Goal: Transaction & Acquisition: Purchase product/service

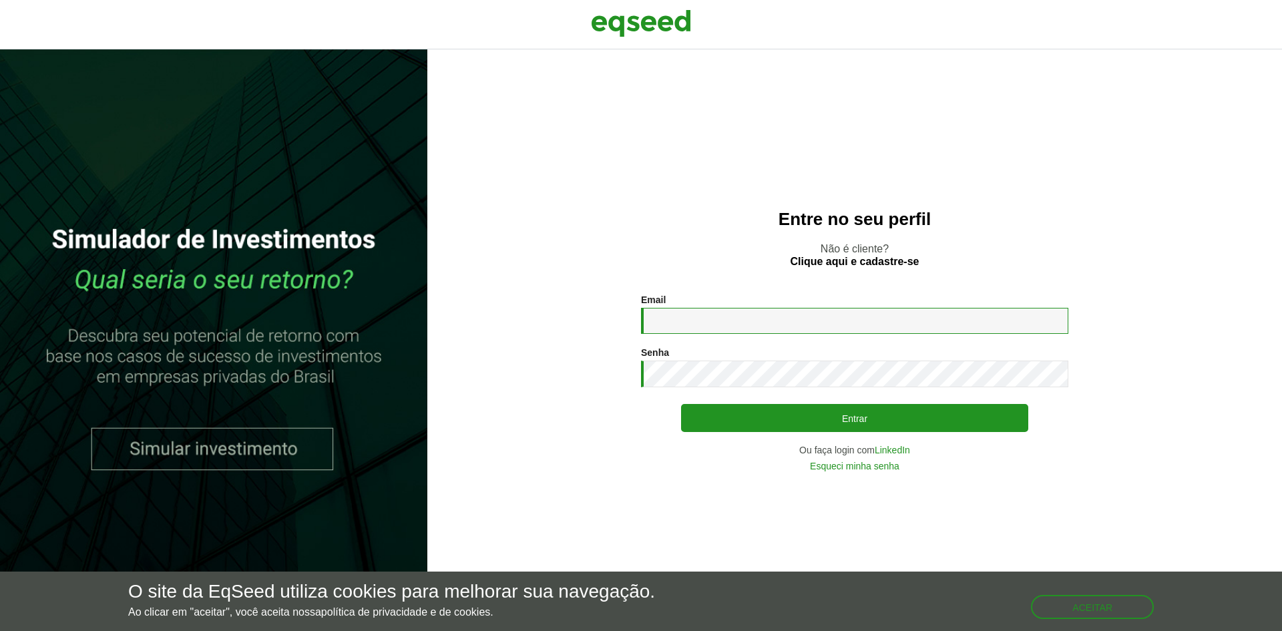
click at [716, 322] on input "Email *" at bounding box center [854, 321] width 427 height 26
type input "**********"
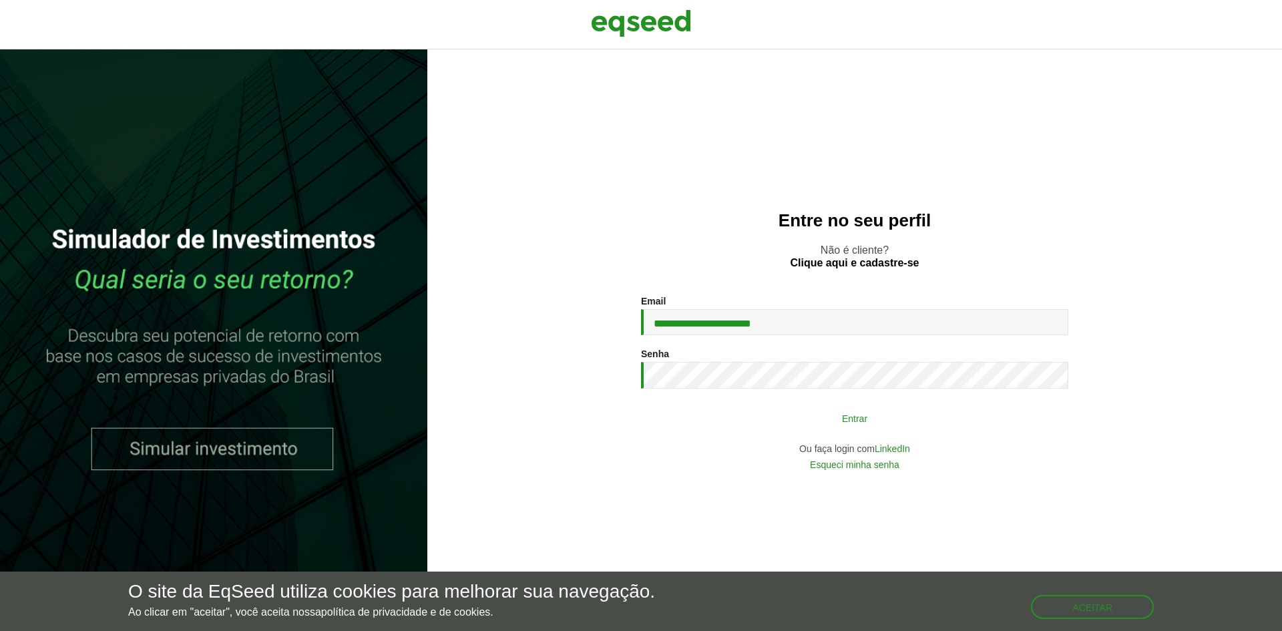
click at [800, 420] on button "Entrar" at bounding box center [854, 417] width 347 height 25
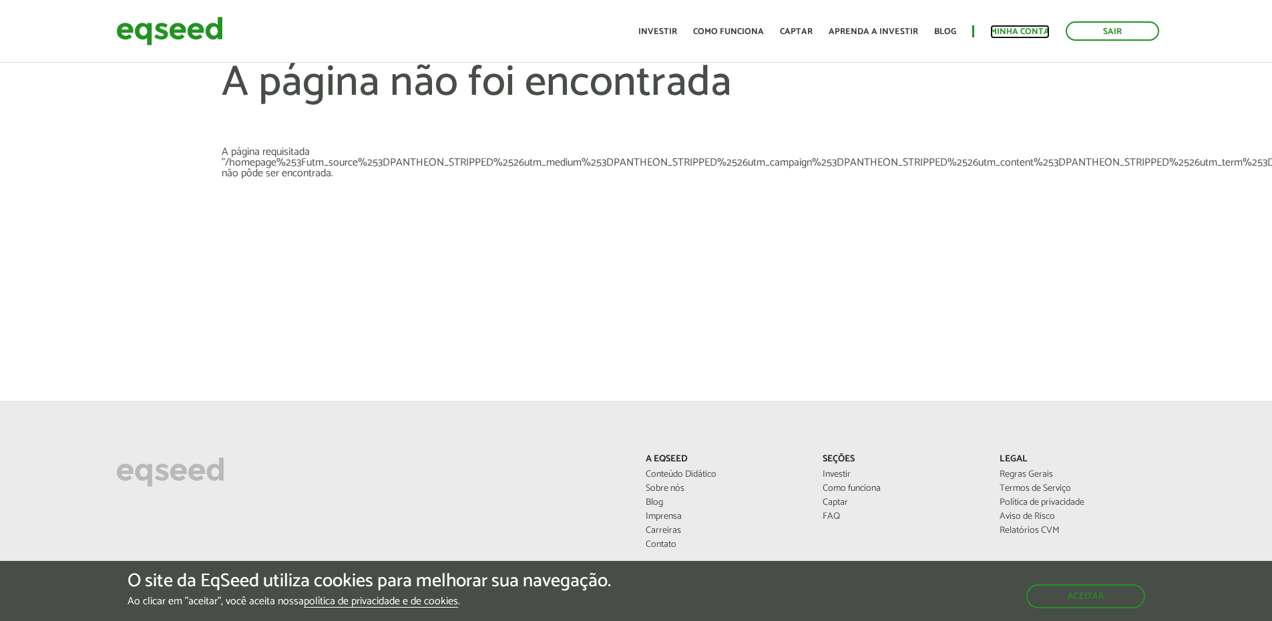
click at [1002, 33] on link "Minha conta" at bounding box center [1019, 31] width 59 height 9
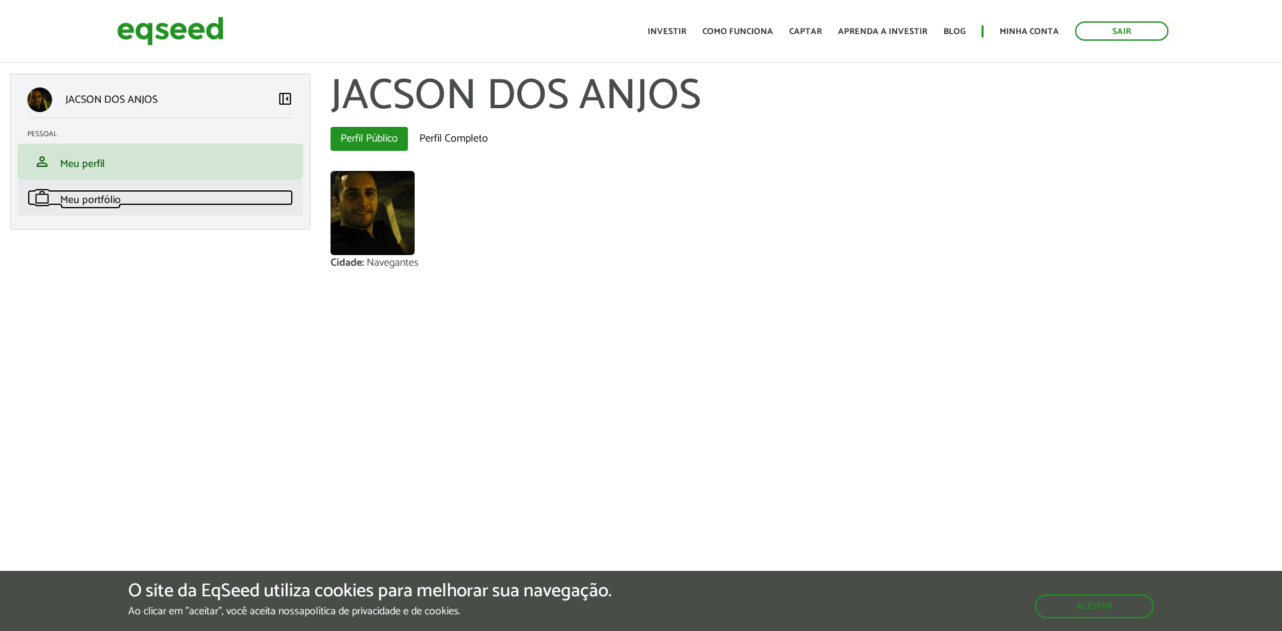
click at [93, 203] on span "Meu portfólio" at bounding box center [90, 200] width 61 height 18
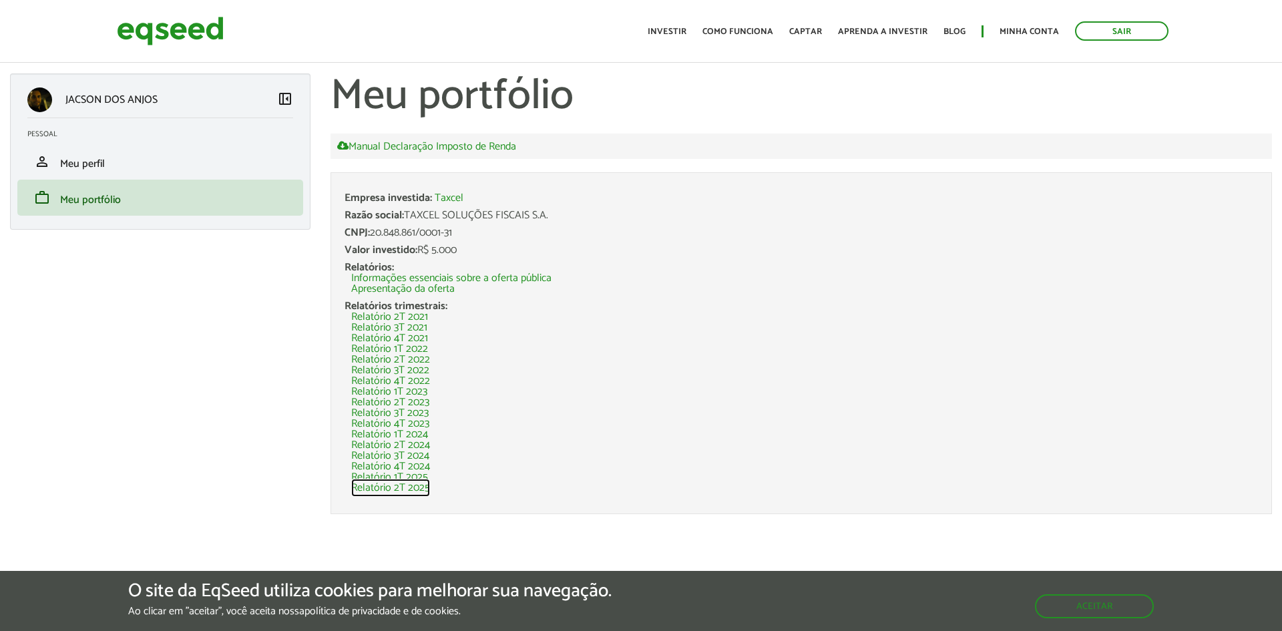
click at [373, 487] on link "Relatório 2T 2025" at bounding box center [390, 488] width 79 height 11
click at [684, 34] on link "Investir" at bounding box center [666, 31] width 39 height 9
click at [684, 33] on link "Investir" at bounding box center [666, 31] width 39 height 9
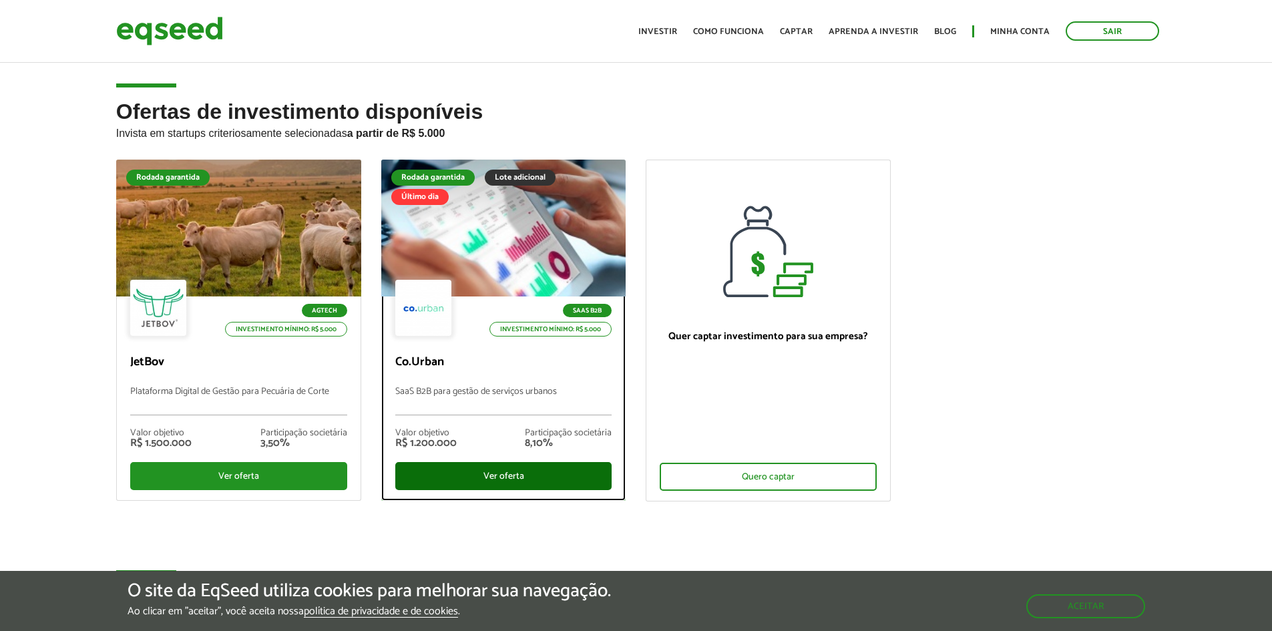
click at [469, 477] on div "Ver oferta" at bounding box center [503, 476] width 217 height 28
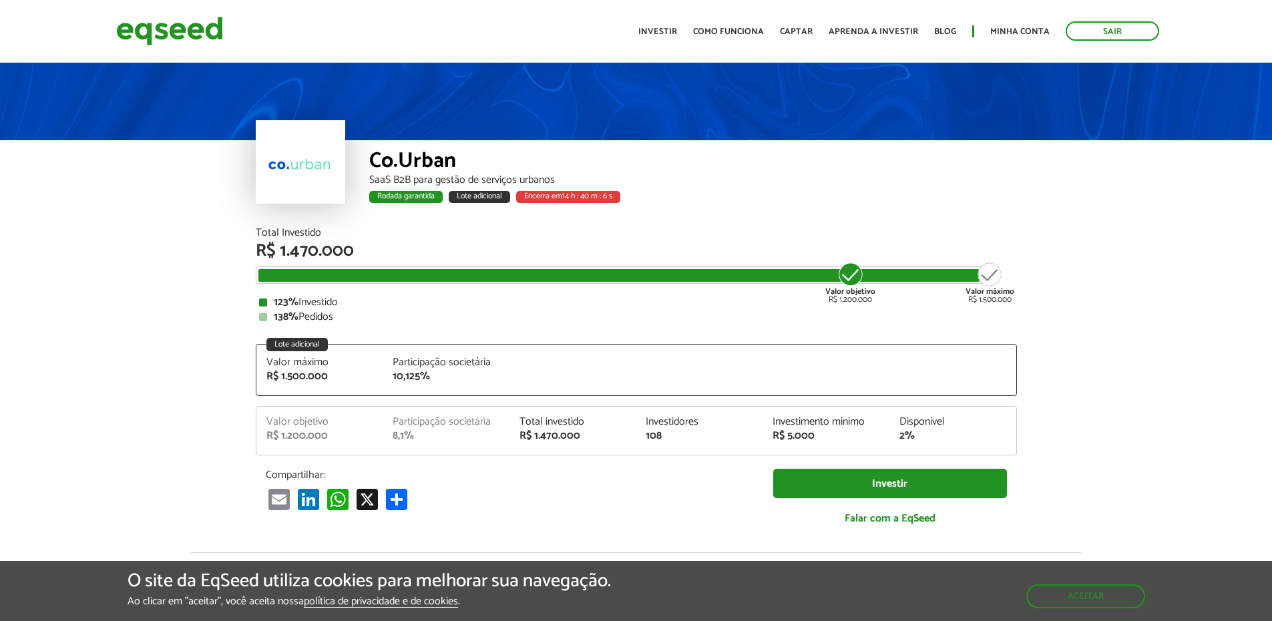
click at [210, 353] on article "Co.Urban SaaS B2B para gestão de serviços urbanos Rodada garantida Lote adicion…" at bounding box center [636, 534] width 1272 height 948
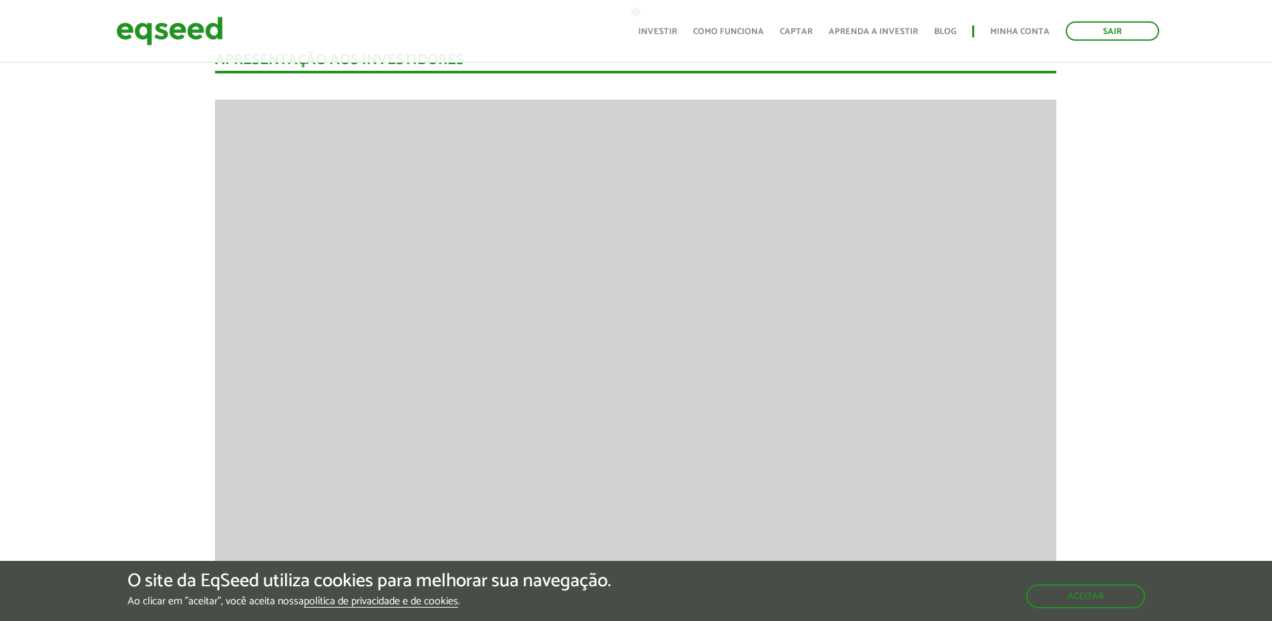
scroll to position [1335, 0]
